Goal: Task Accomplishment & Management: Complete application form

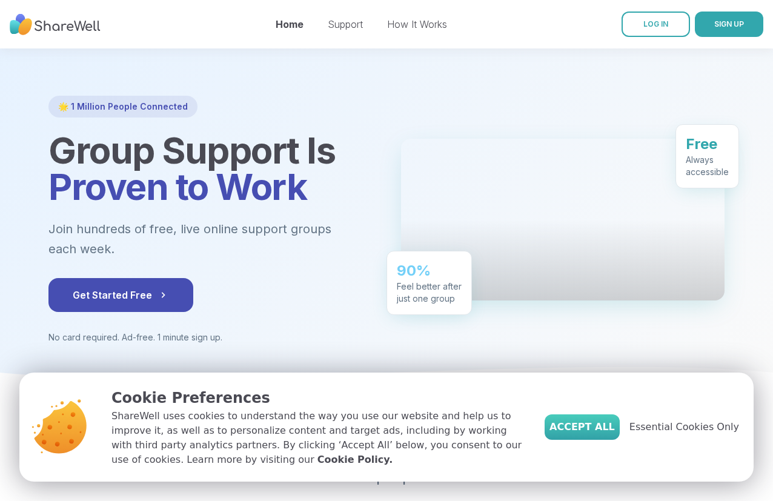
click at [598, 423] on span "Accept All" at bounding box center [581, 427] width 65 height 15
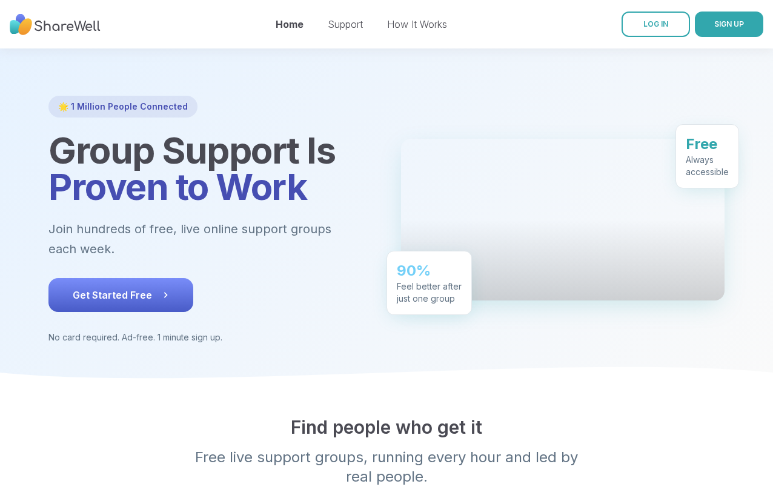
click at [159, 289] on icon at bounding box center [165, 295] width 12 height 12
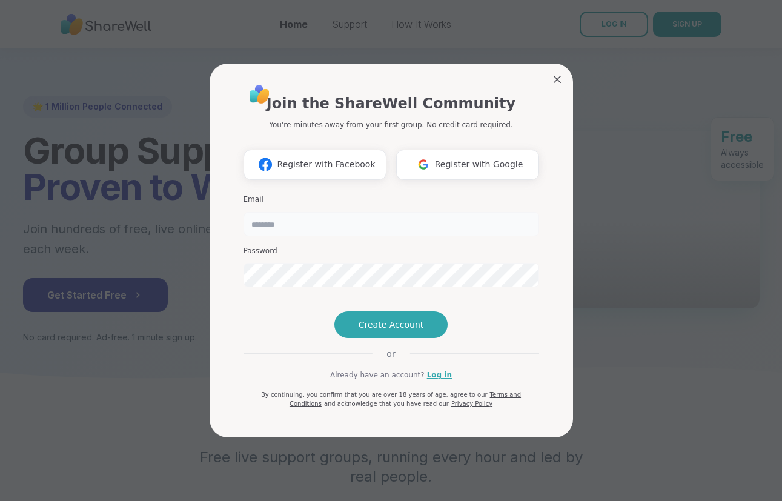
click at [352, 212] on input "email" at bounding box center [390, 224] width 295 height 24
type input "**********"
click at [380, 338] on button "Create Account" at bounding box center [391, 324] width 114 height 27
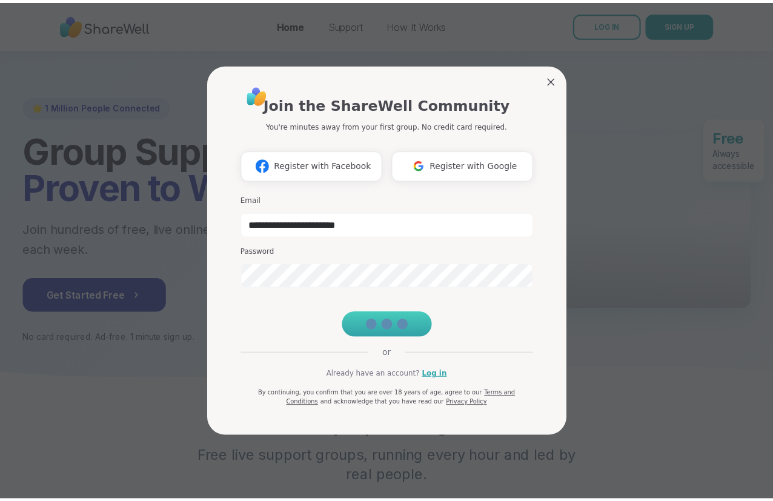
scroll to position [12, 0]
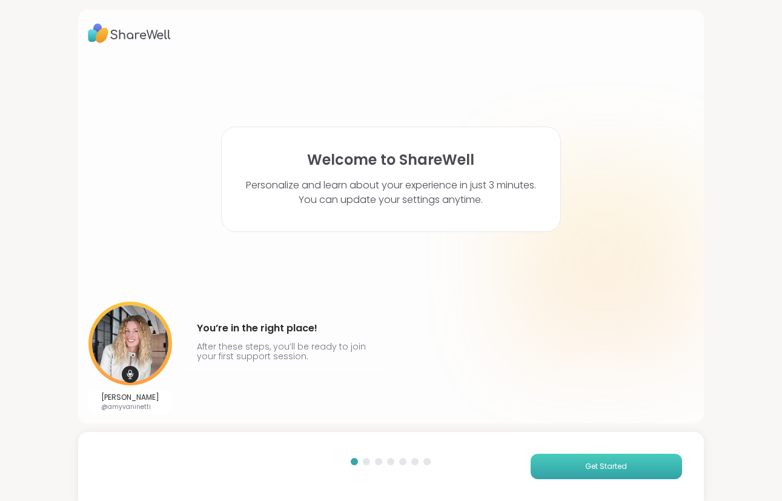
click at [551, 461] on button "Get Started" at bounding box center [605, 465] width 151 height 25
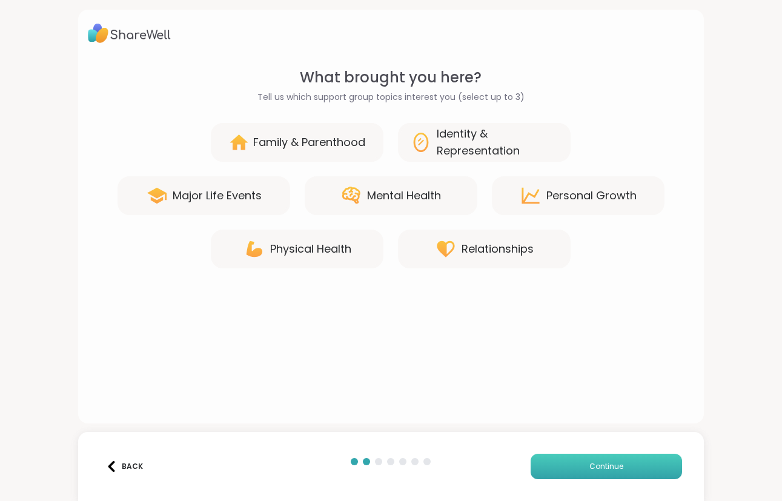
click at [551, 461] on button "Continue" at bounding box center [605, 465] width 151 height 25
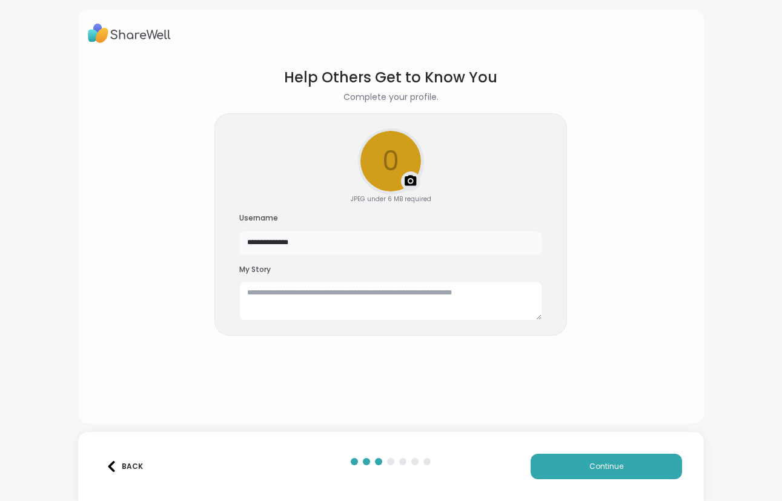
drag, startPoint x: 318, startPoint y: 247, endPoint x: 113, endPoint y: 246, distance: 205.2
click at [113, 246] on section "**********" at bounding box center [391, 235] width 606 height 357
type input "********"
click at [588, 478] on button "Continue" at bounding box center [605, 465] width 151 height 25
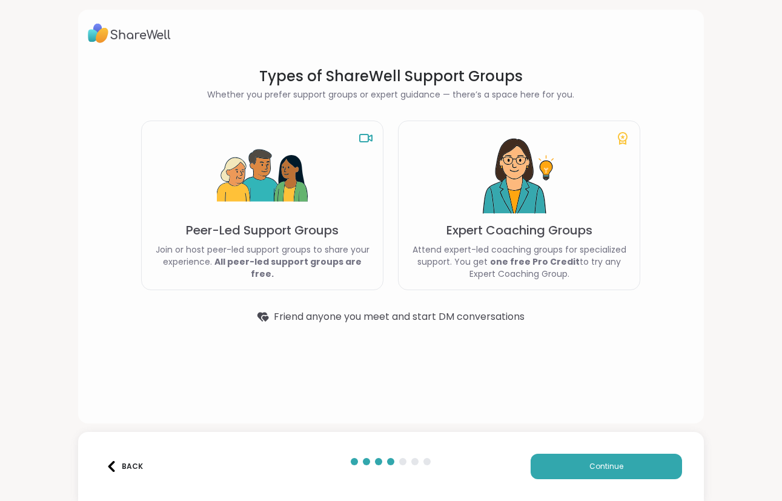
click at [283, 248] on div "Peer-Led Support Groups Join or host peer-led support groups to share your expe…" at bounding box center [262, 205] width 242 height 170
click at [358, 139] on icon at bounding box center [365, 138] width 15 height 15
click at [641, 478] on button "Continue" at bounding box center [605, 465] width 151 height 25
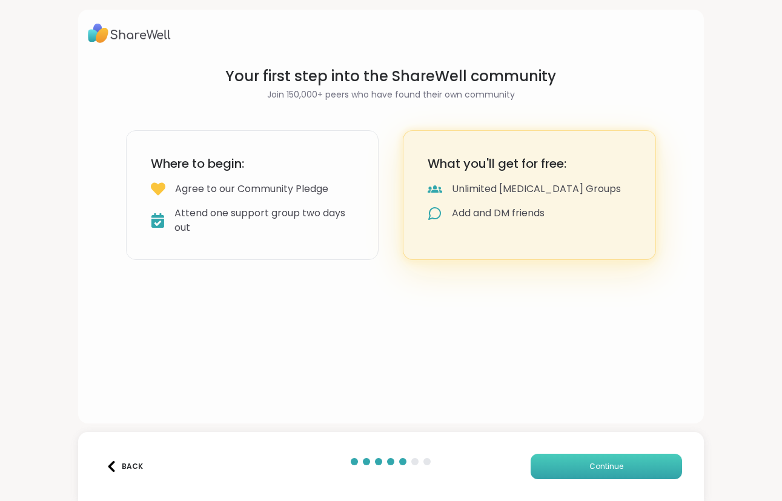
click at [634, 461] on button "Continue" at bounding box center [605, 465] width 151 height 25
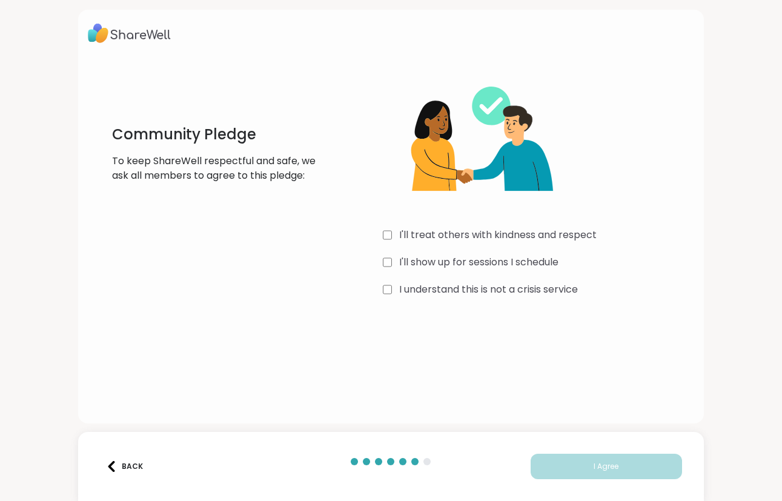
drag, startPoint x: 502, startPoint y: 240, endPoint x: 502, endPoint y: 251, distance: 10.3
click at [502, 240] on label "I'll treat others with kindness and respect" at bounding box center [497, 235] width 197 height 15
click at [502, 256] on label "I'll show up for sessions I schedule" at bounding box center [478, 262] width 159 height 15
click at [502, 291] on label "I understand this is not a crisis service" at bounding box center [488, 289] width 179 height 15
click at [556, 455] on button "I Agree" at bounding box center [605, 465] width 151 height 25
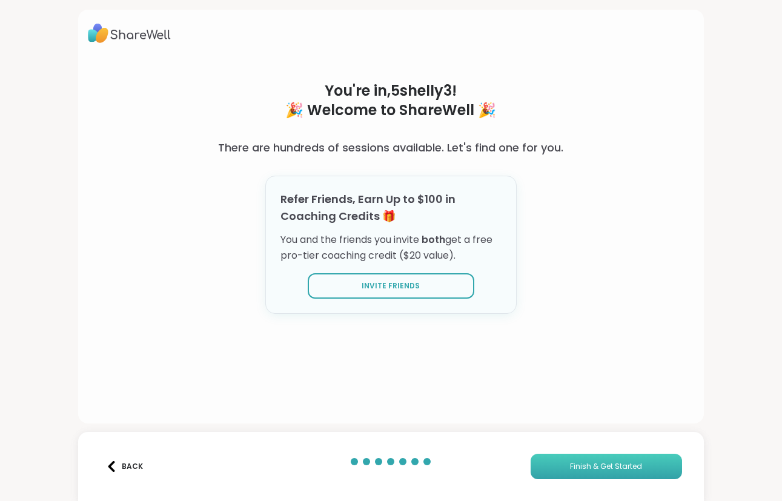
click at [556, 458] on button "Finish & Get Started" at bounding box center [605, 465] width 151 height 25
